Goal: Find specific page/section: Find specific page/section

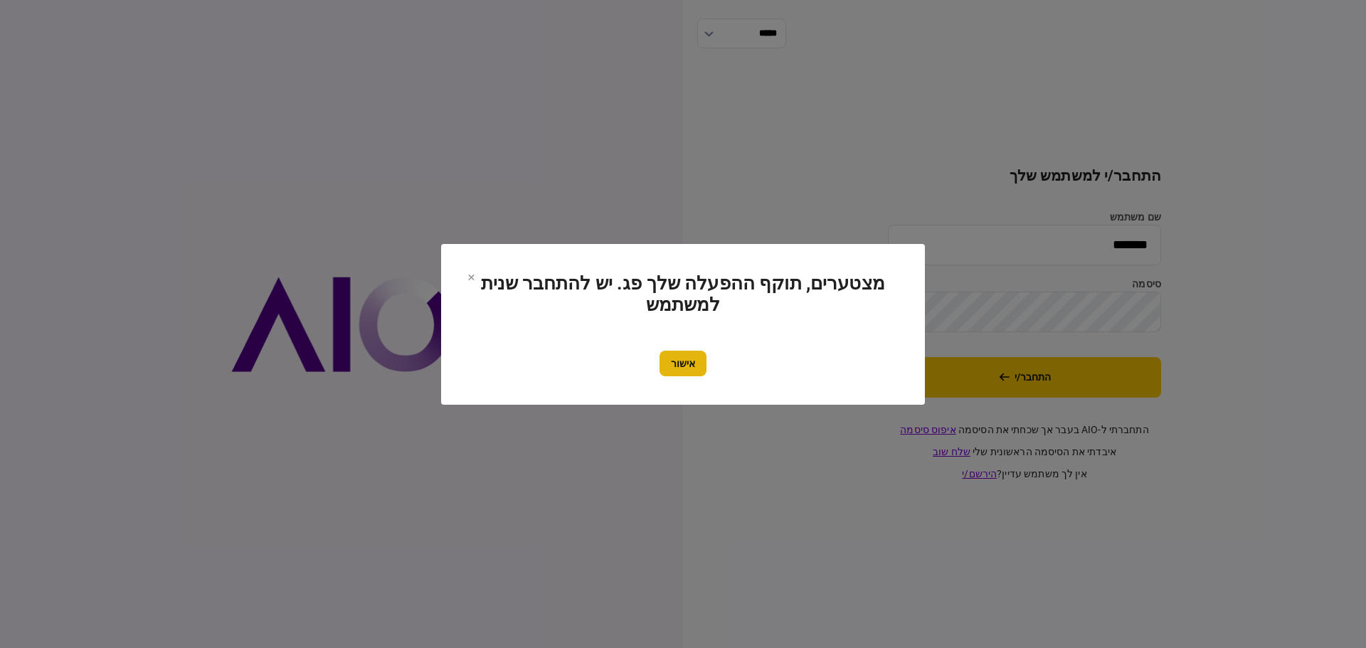
click at [676, 364] on button "אישור" at bounding box center [682, 364] width 47 height 26
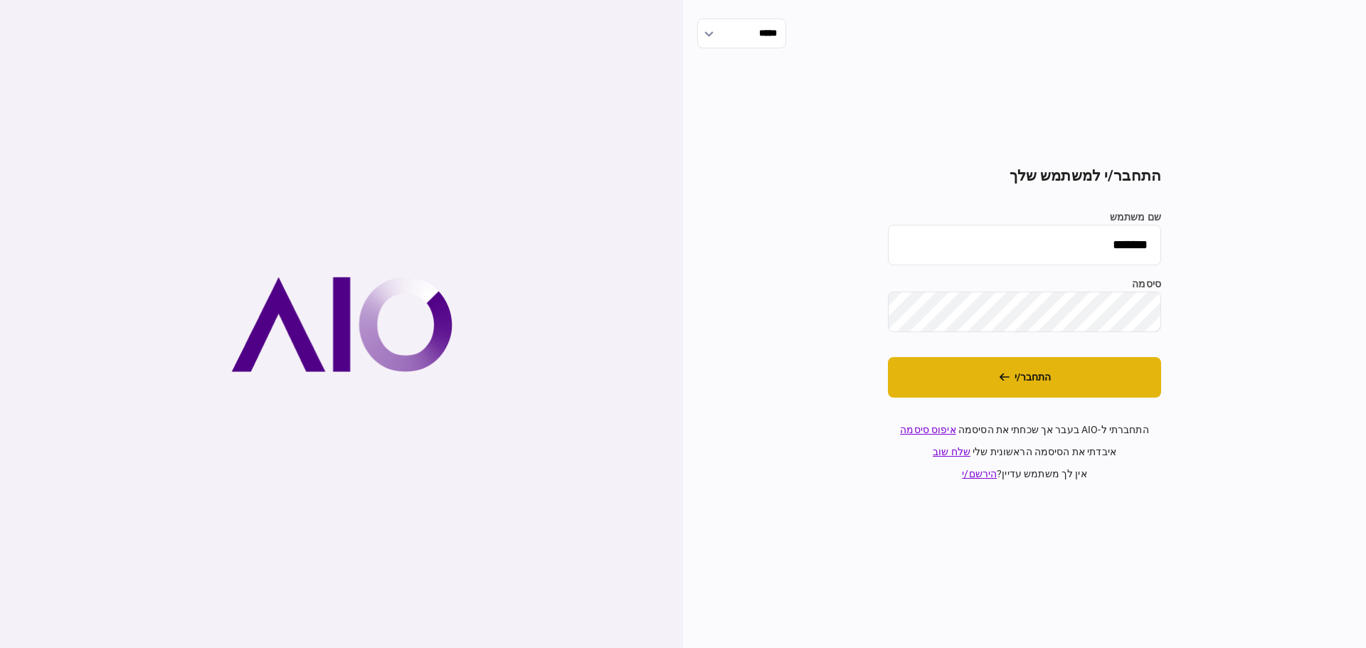
click at [1031, 375] on button "התחבר/י" at bounding box center [1024, 377] width 273 height 41
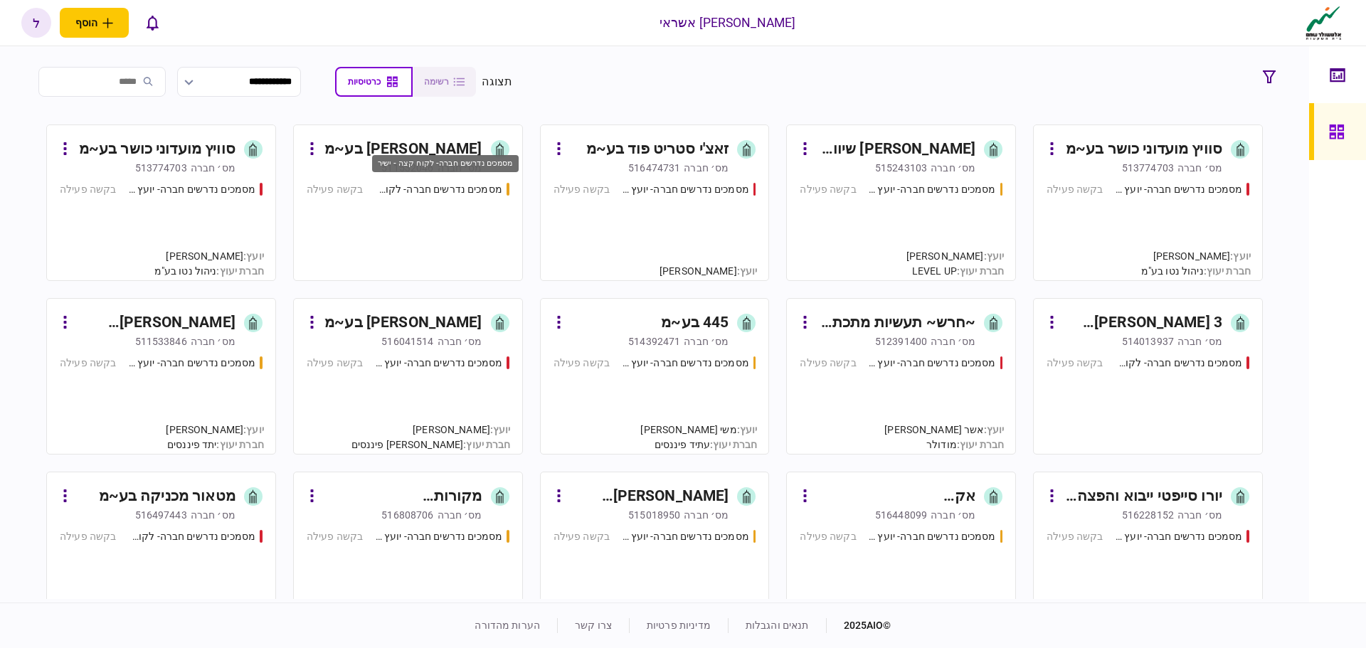
click at [453, 194] on div "מסמכים נדרשים חברה- לקוח קצה - ישיר" at bounding box center [438, 189] width 128 height 15
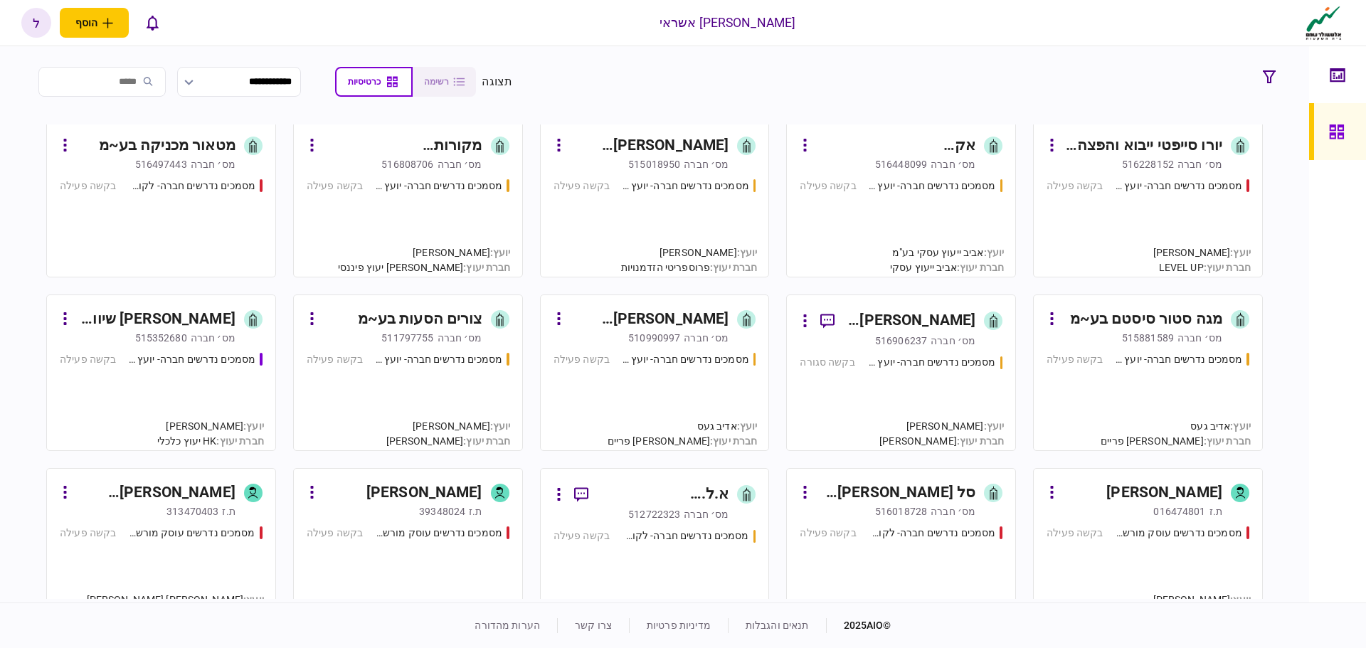
scroll to position [356, 0]
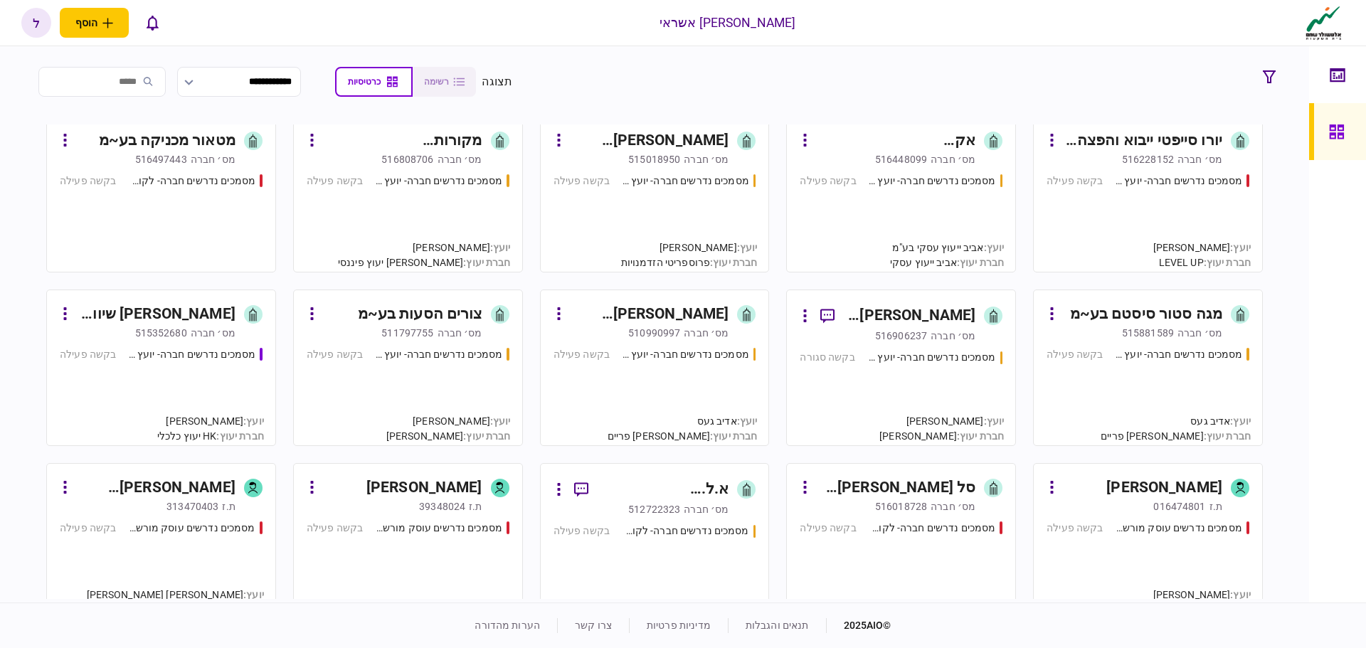
click at [925, 399] on div "מסמכים נדרשים חברה- יועץ - תהליך חברה בקשה סגורה" at bounding box center [901, 391] width 203 height 83
